Goal: Transaction & Acquisition: Purchase product/service

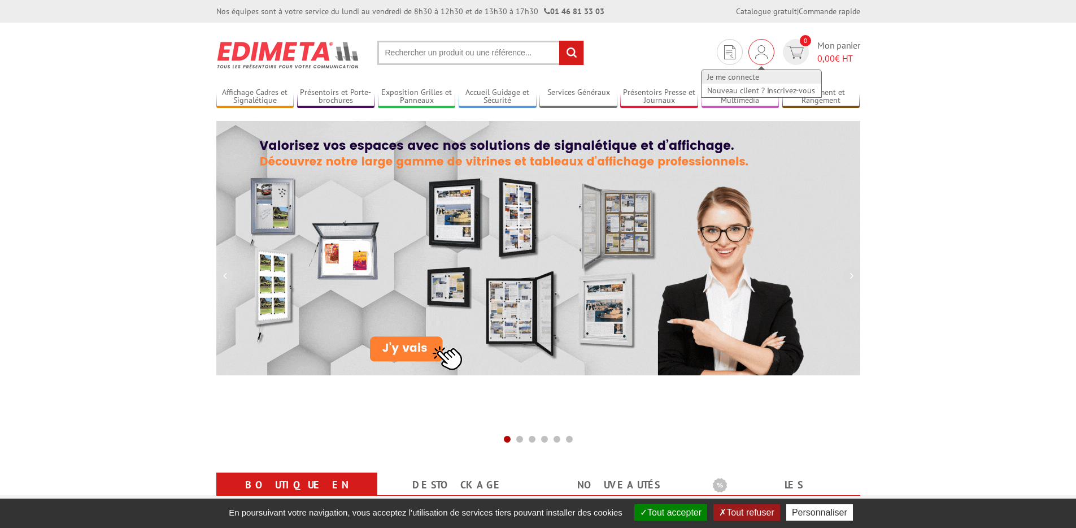
click at [743, 77] on link "Je me connecte" at bounding box center [762, 77] width 120 height 14
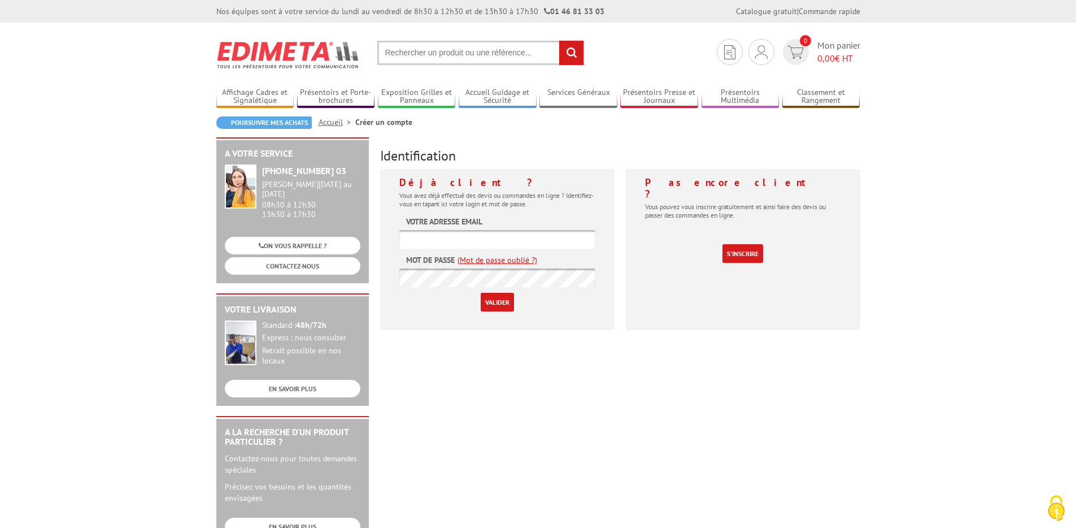
type input "[EMAIL_ADDRESS][DOMAIN_NAME]"
click at [494, 303] on input "Valider" at bounding box center [497, 302] width 33 height 19
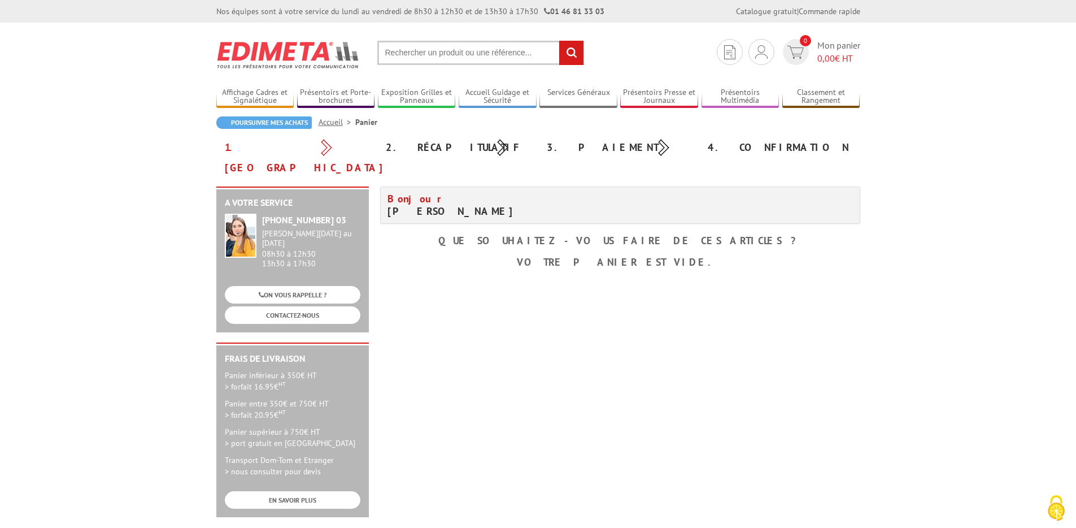
click at [408, 52] on input "text" at bounding box center [480, 53] width 207 height 24
click at [437, 59] on input "text" at bounding box center [480, 53] width 207 height 24
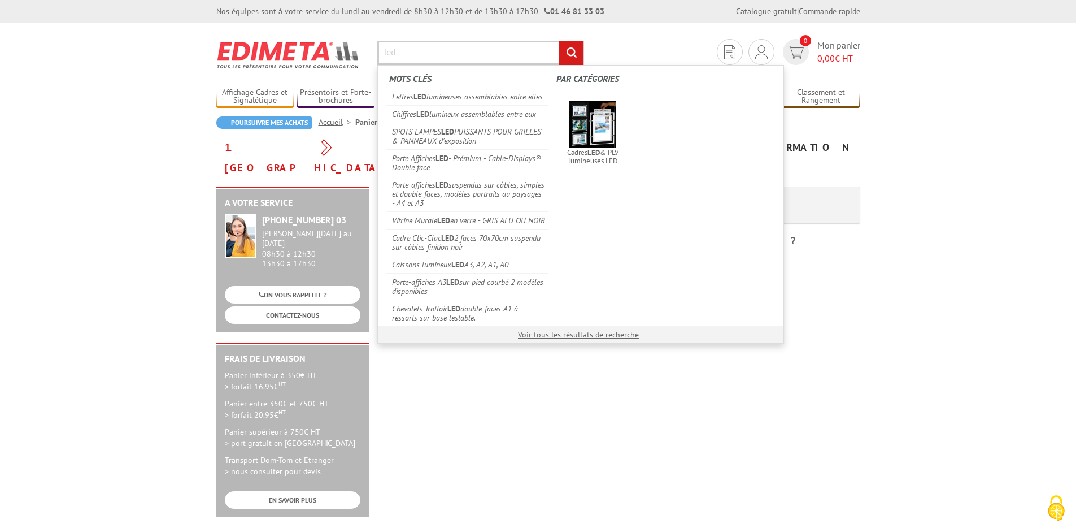
type input "led"
click at [559, 41] on input "rechercher" at bounding box center [571, 53] width 24 height 24
